Goal: Check status: Check status

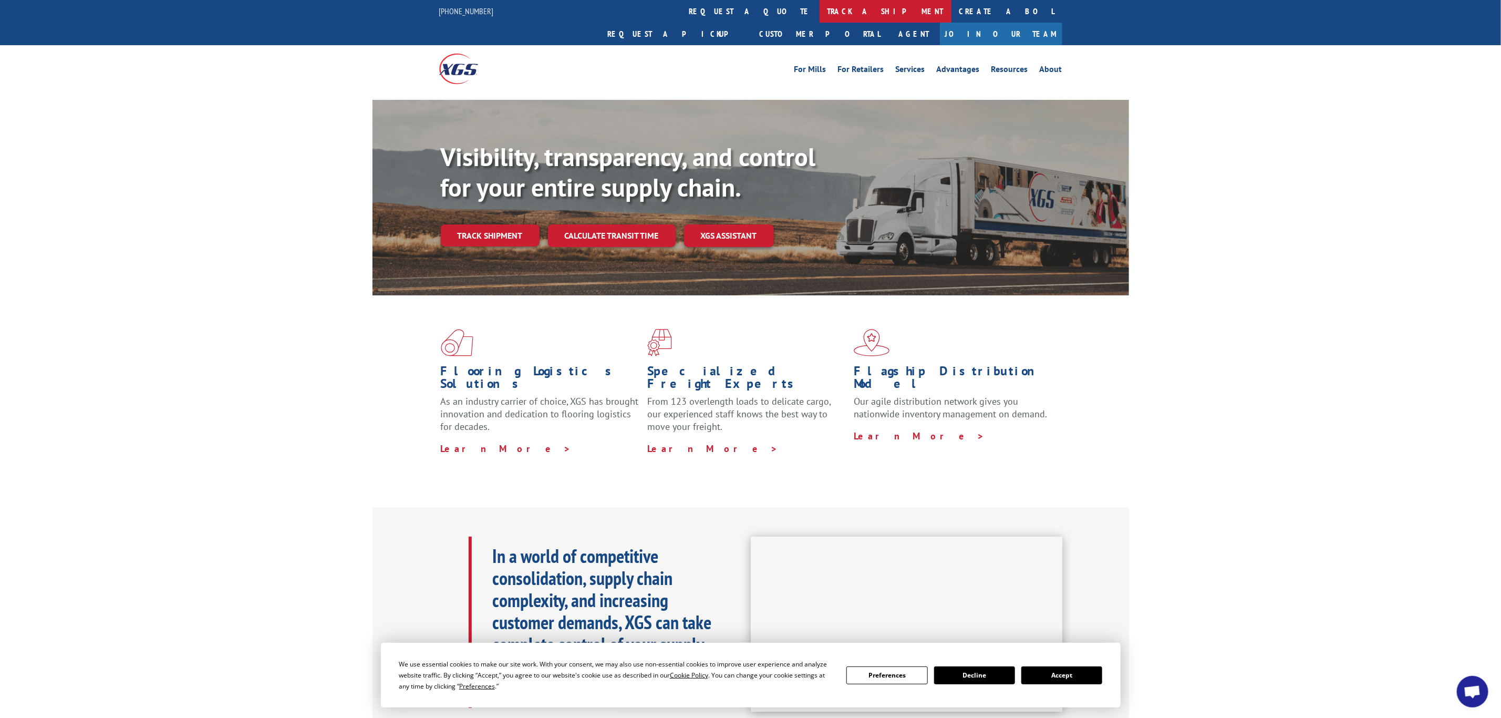
click at [820, 14] on link "track a shipment" at bounding box center [886, 11] width 132 height 23
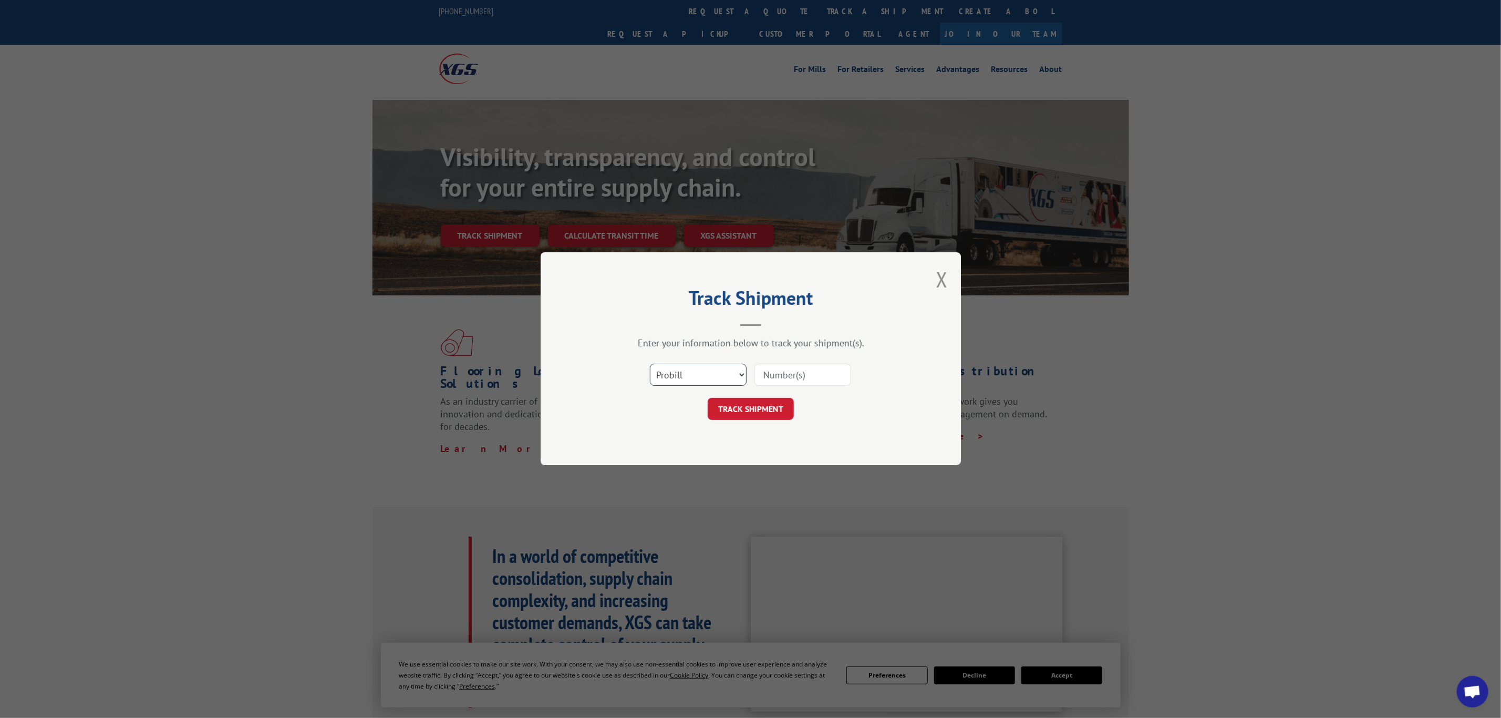
click at [719, 367] on select "Select category... Probill BOL PO" at bounding box center [698, 375] width 97 height 22
select select "bol"
click at [650, 364] on select "Select category... Probill BOL PO" at bounding box center [698, 375] width 97 height 22
click at [769, 382] on input at bounding box center [802, 375] width 97 height 22
paste input "6009811"
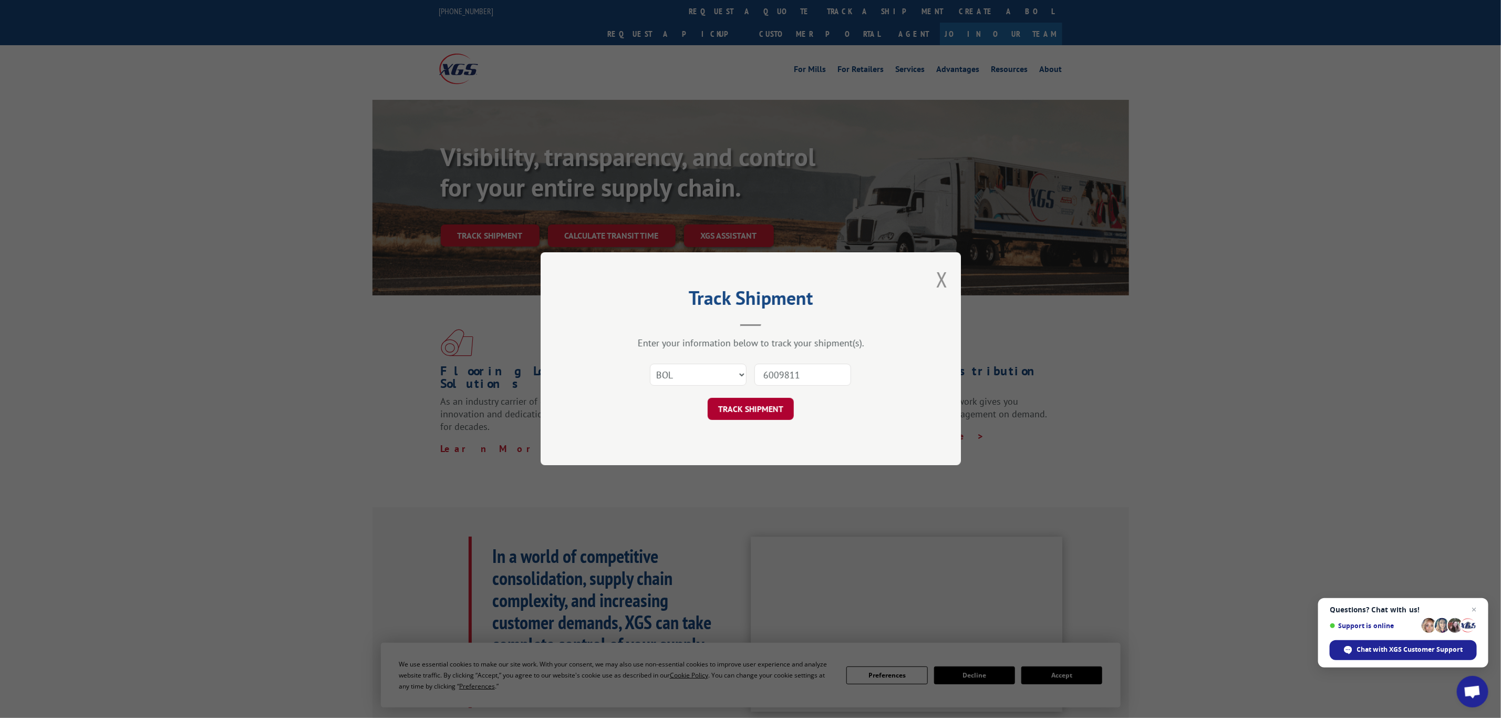
type input "6009811"
click at [771, 409] on button "TRACK SHIPMENT" at bounding box center [751, 409] width 86 height 22
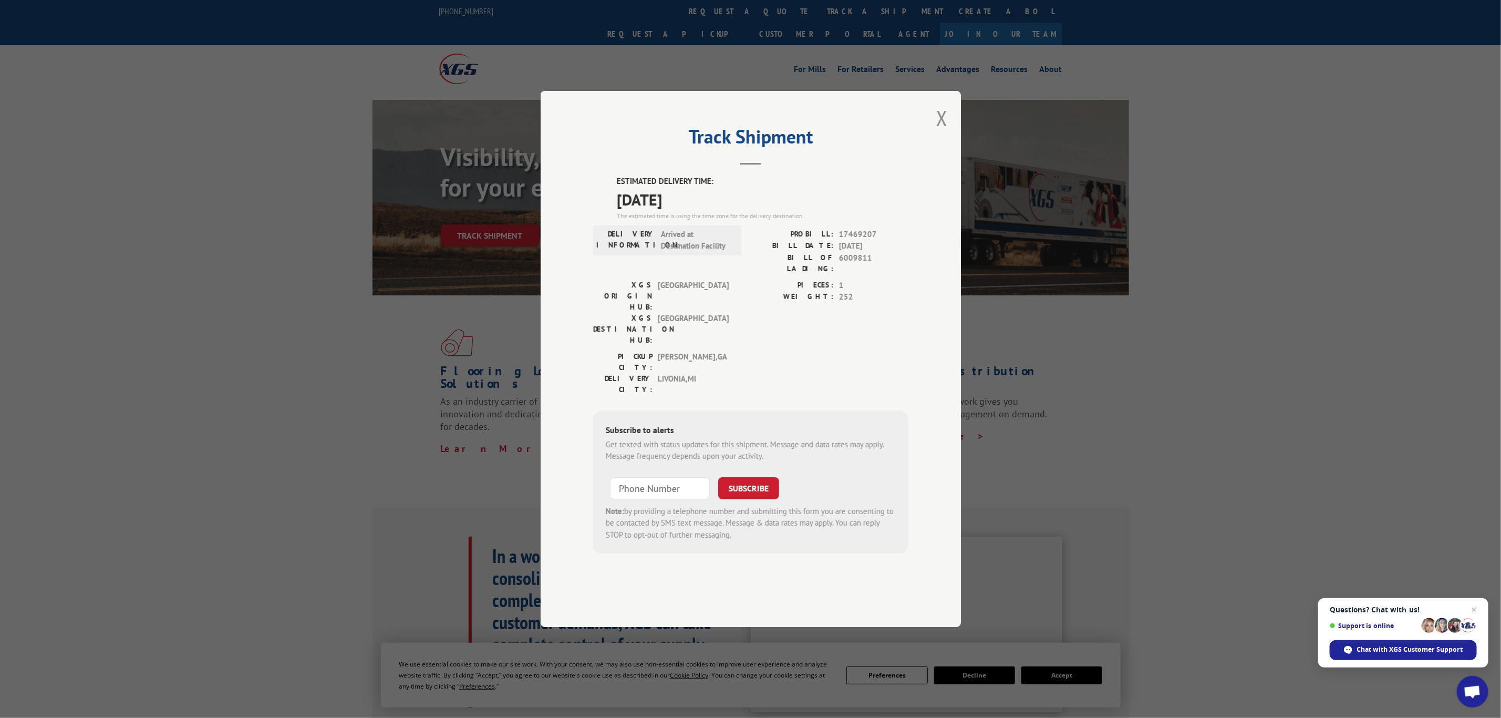
drag, startPoint x: 703, startPoint y: 232, endPoint x: 612, endPoint y: 198, distance: 97.8
click at [612, 197] on div "Track Shipment ESTIMATED DELIVERY TIME: [DATE] The estimated time is using the …" at bounding box center [751, 359] width 420 height 536
copy div "ESTIMATED DELIVERY TIME: [DATE]"
